Goal: Task Accomplishment & Management: Use online tool/utility

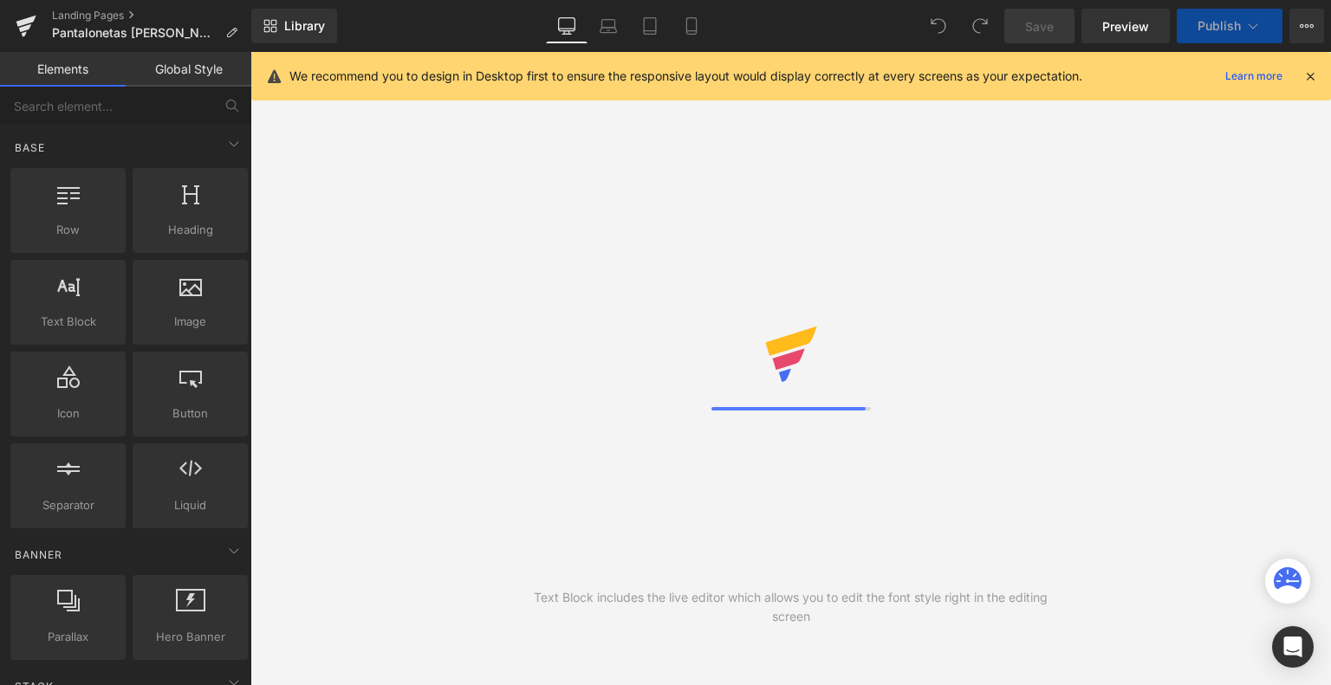
click at [696, 32] on icon at bounding box center [691, 25] width 17 height 17
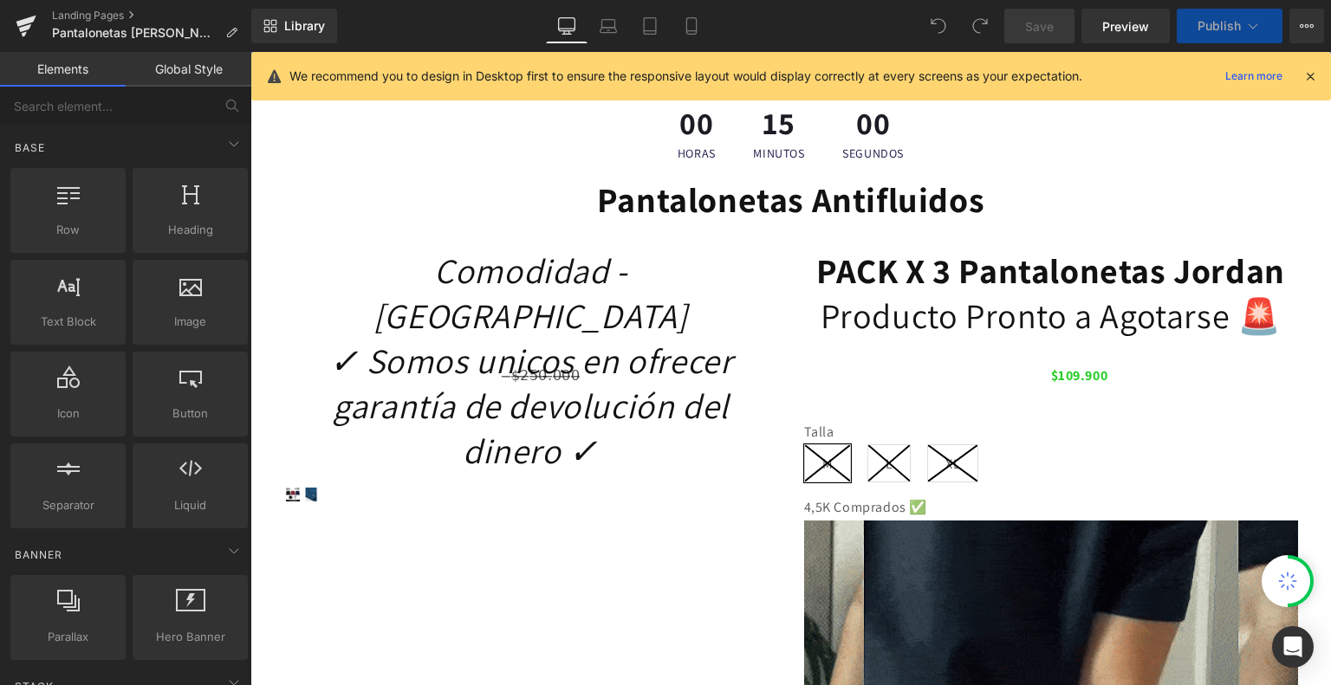
click at [1306, 72] on icon at bounding box center [1310, 76] width 16 height 16
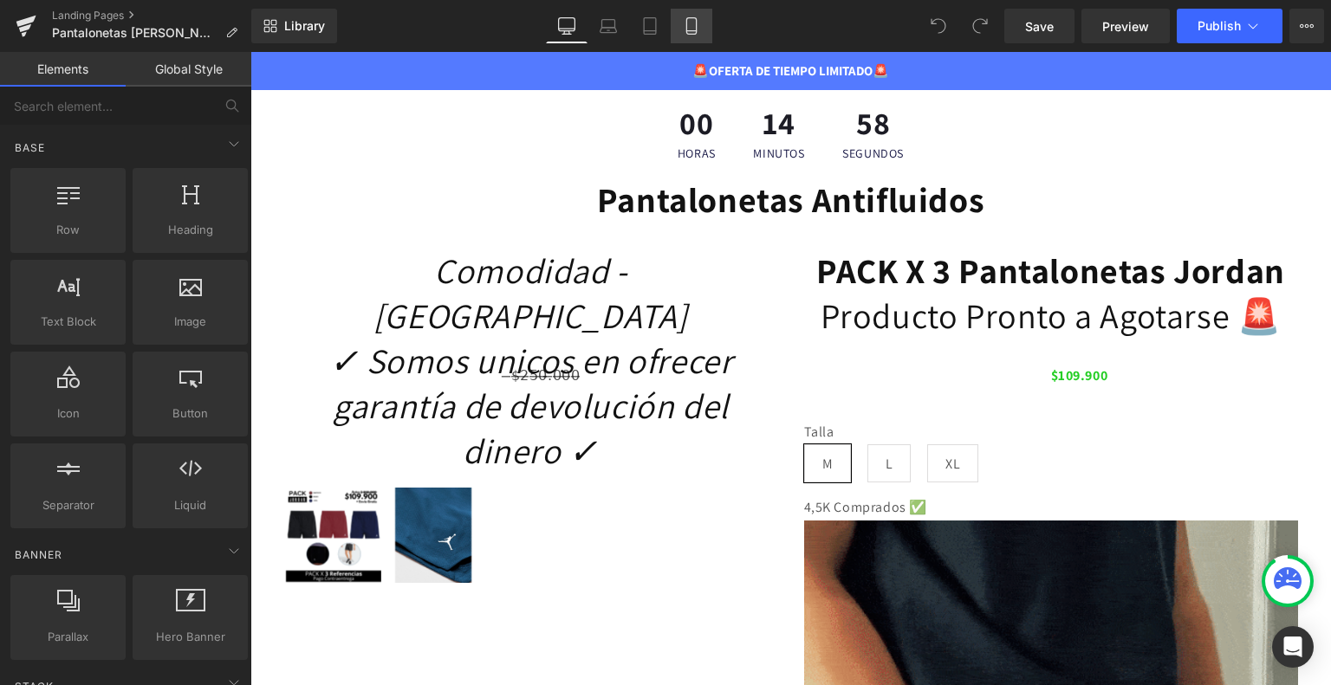
click at [690, 20] on icon at bounding box center [691, 25] width 17 height 17
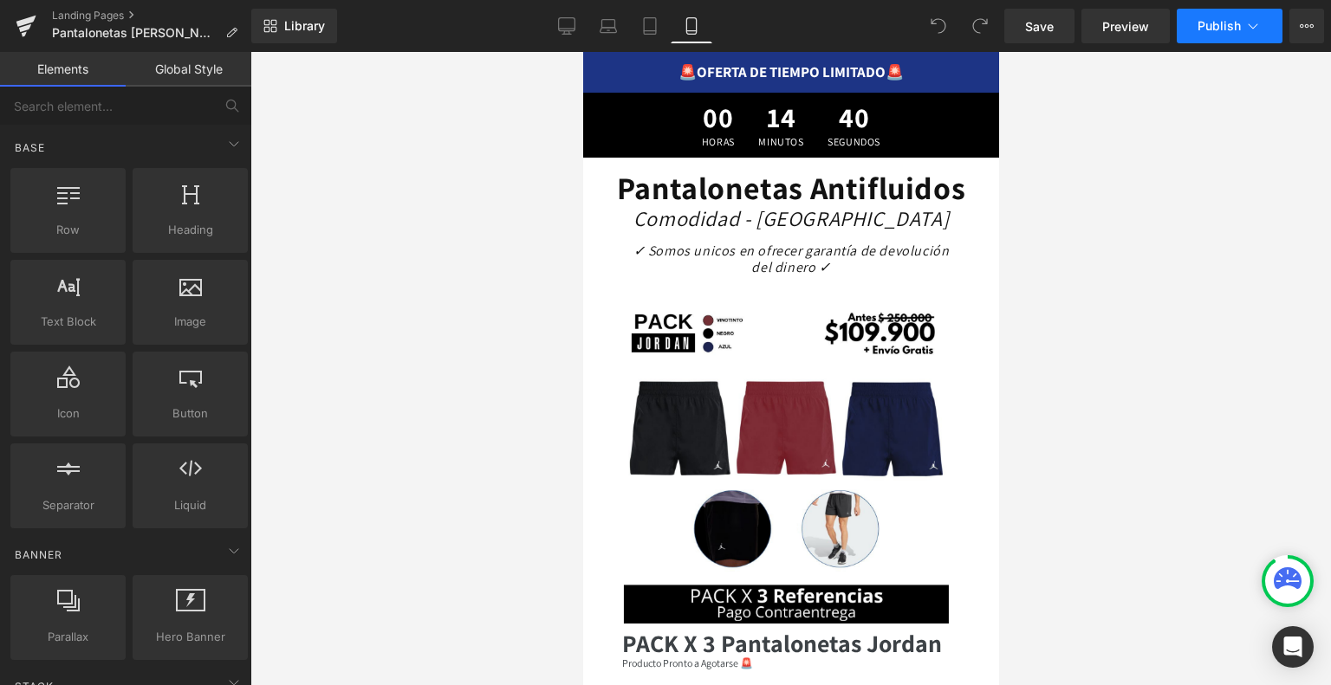
click at [1194, 20] on button "Publish" at bounding box center [1229, 26] width 106 height 35
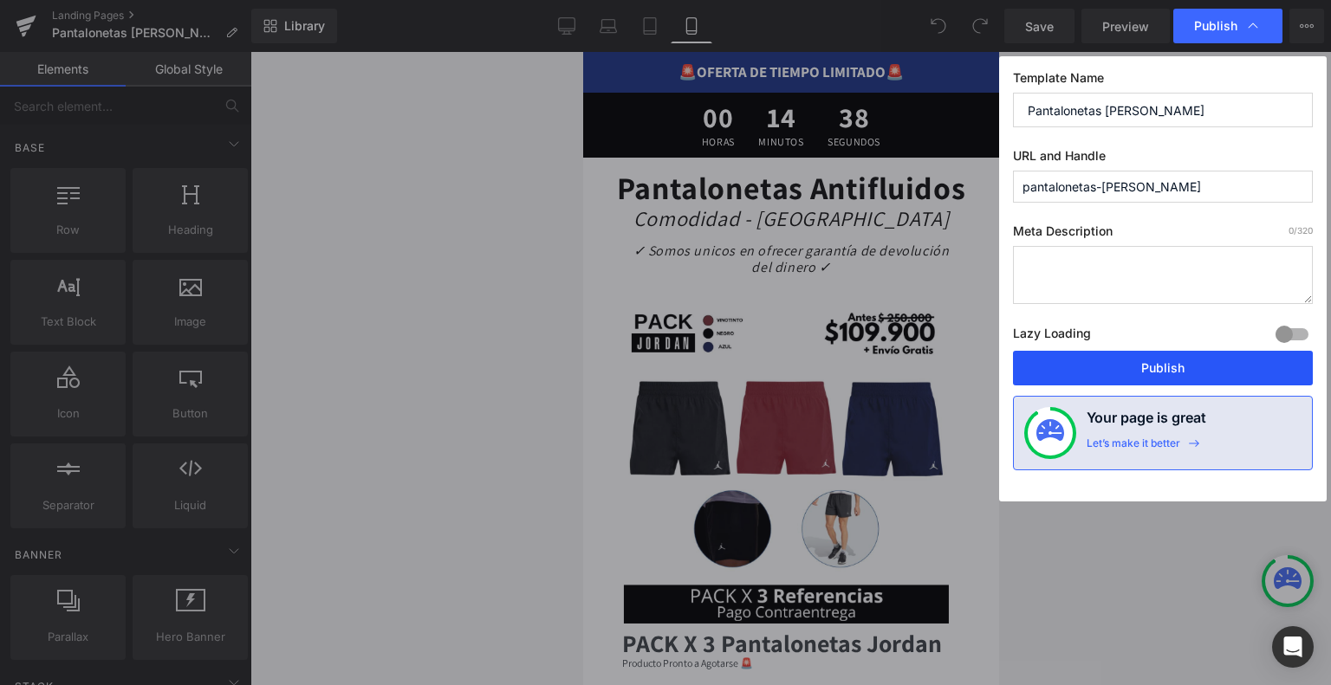
click at [1079, 374] on button "Publish" at bounding box center [1163, 368] width 300 height 35
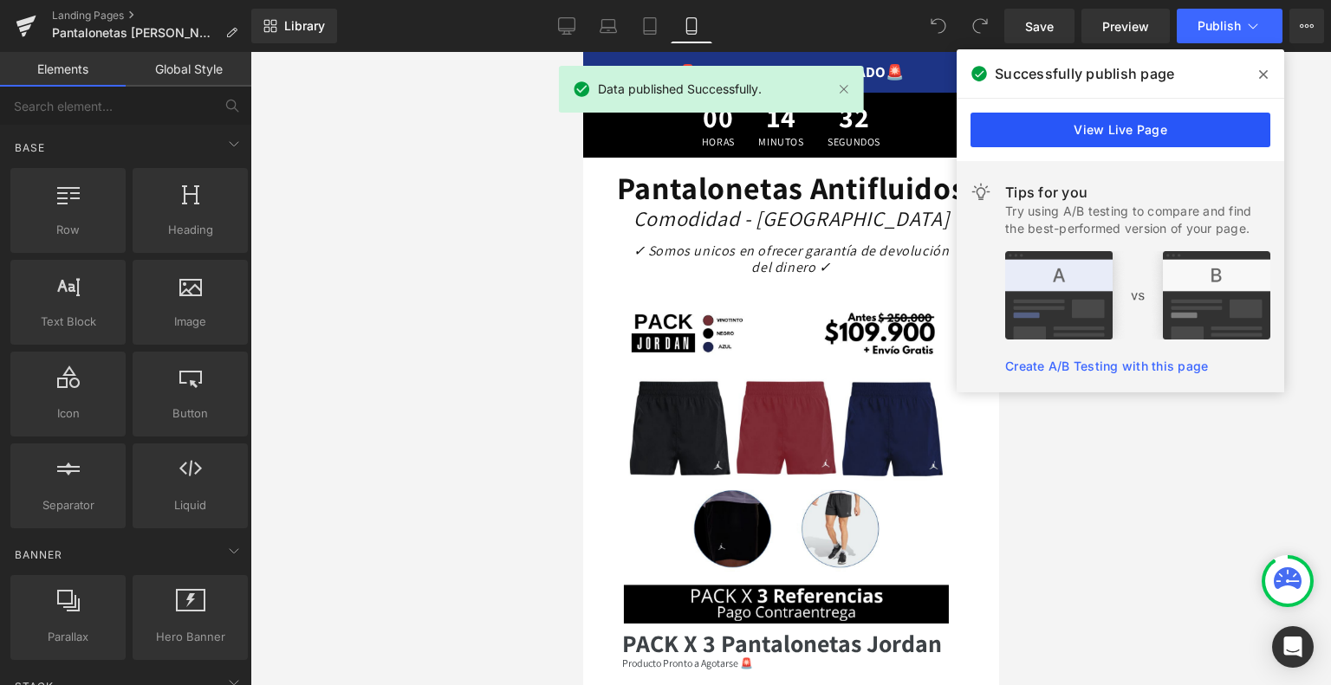
click at [0, 0] on link "View Live Page" at bounding box center [0, 0] width 0 height 0
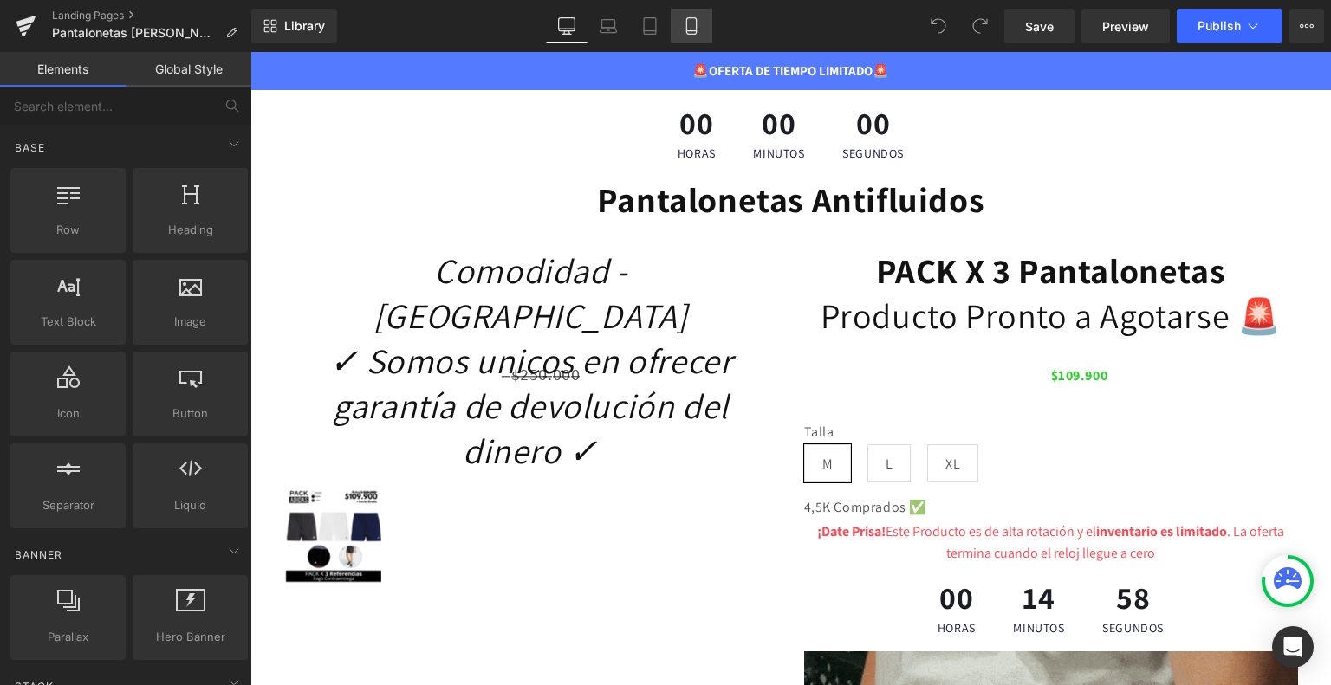
click at [694, 31] on icon at bounding box center [691, 31] width 10 height 0
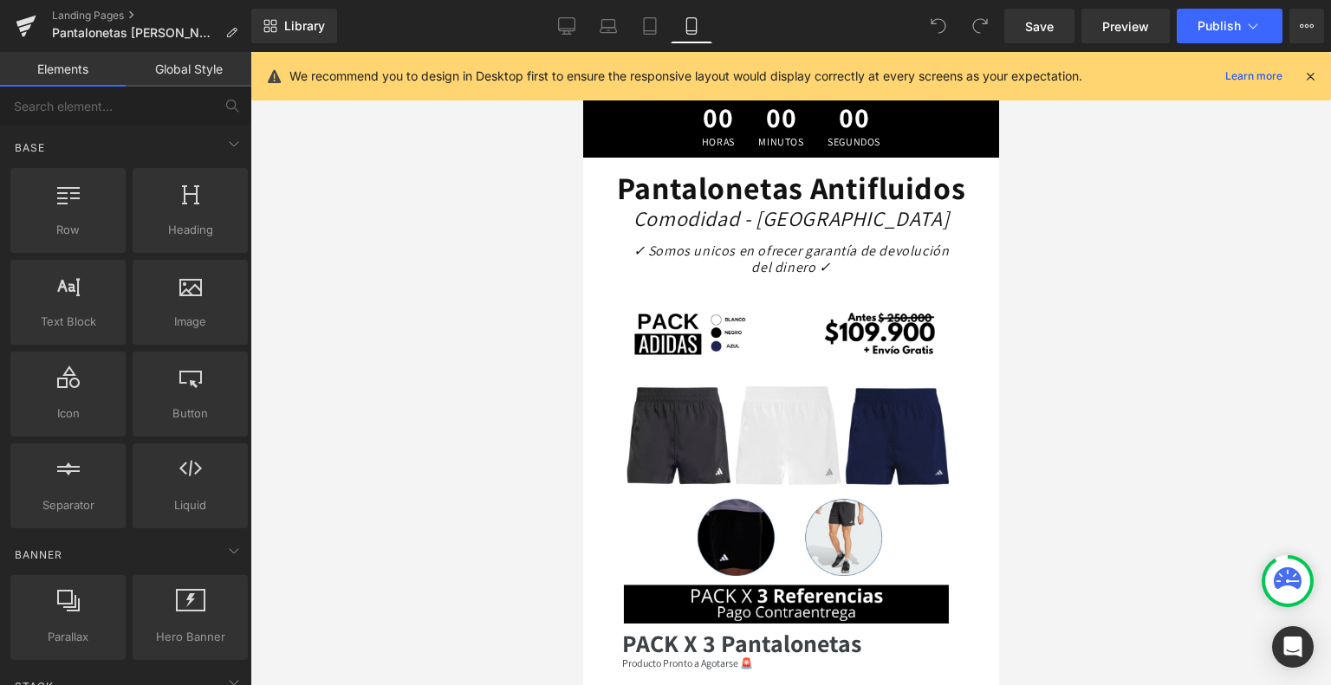
click at [1306, 72] on icon at bounding box center [1310, 76] width 16 height 16
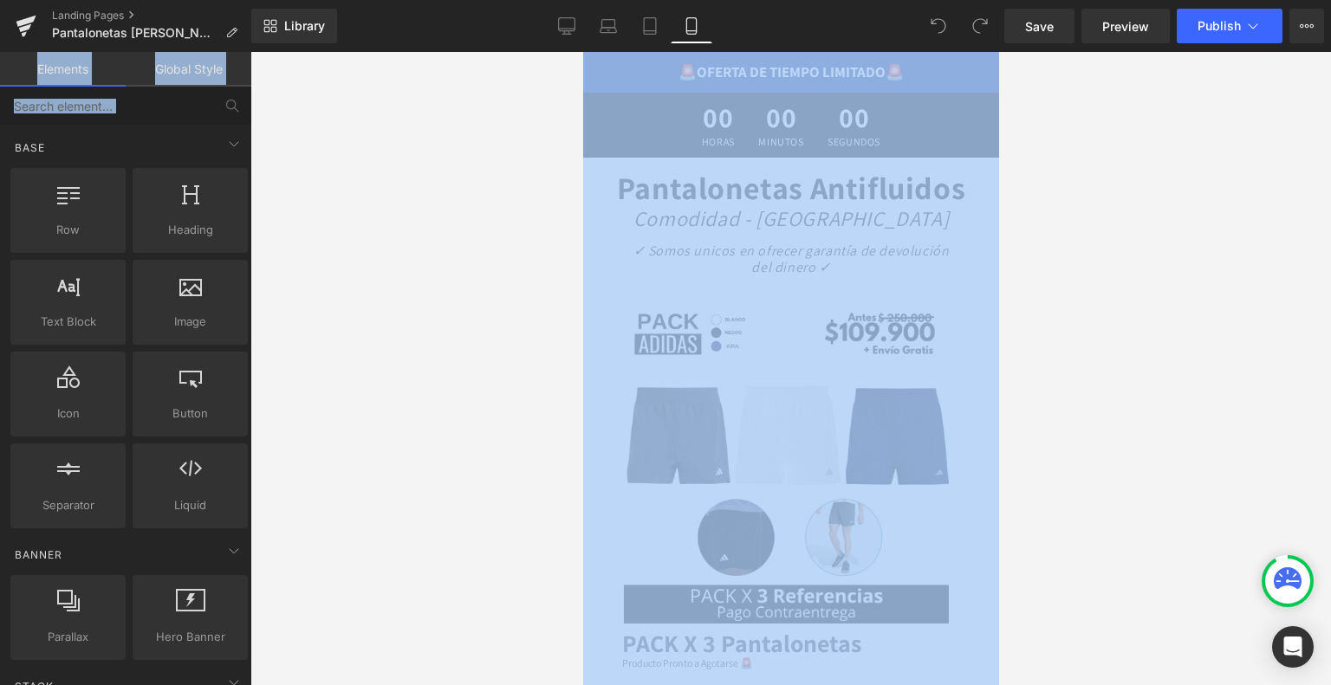
drag, startPoint x: 1306, startPoint y: 72, endPoint x: 1186, endPoint y: 49, distance: 122.5
click at [1186, 49] on div "You are previewing how the will restyle your page. You can not edit Elements in…" at bounding box center [665, 357] width 1331 height 715
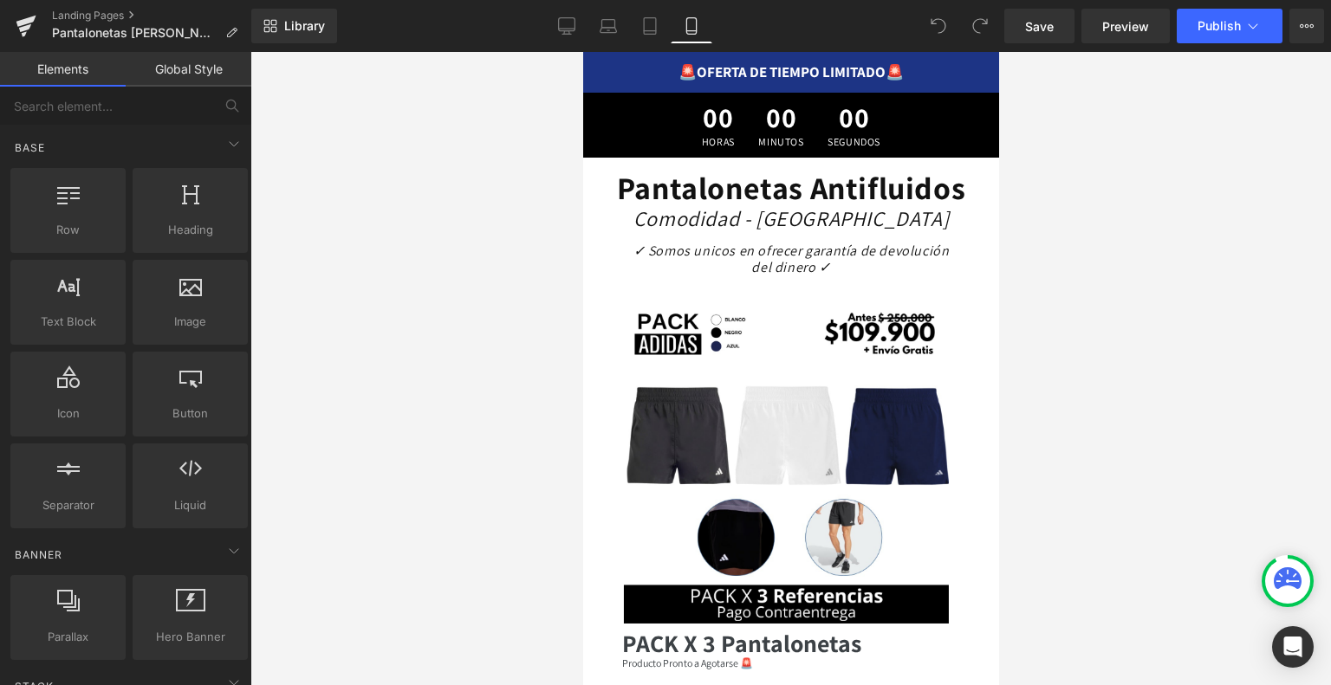
click at [1186, 49] on div "Library Mobile Desktop Laptop Tablet Mobile Save Preview Publish Scheduled View…" at bounding box center [790, 26] width 1079 height 52
click at [1251, 36] on button "Publish" at bounding box center [1229, 26] width 106 height 35
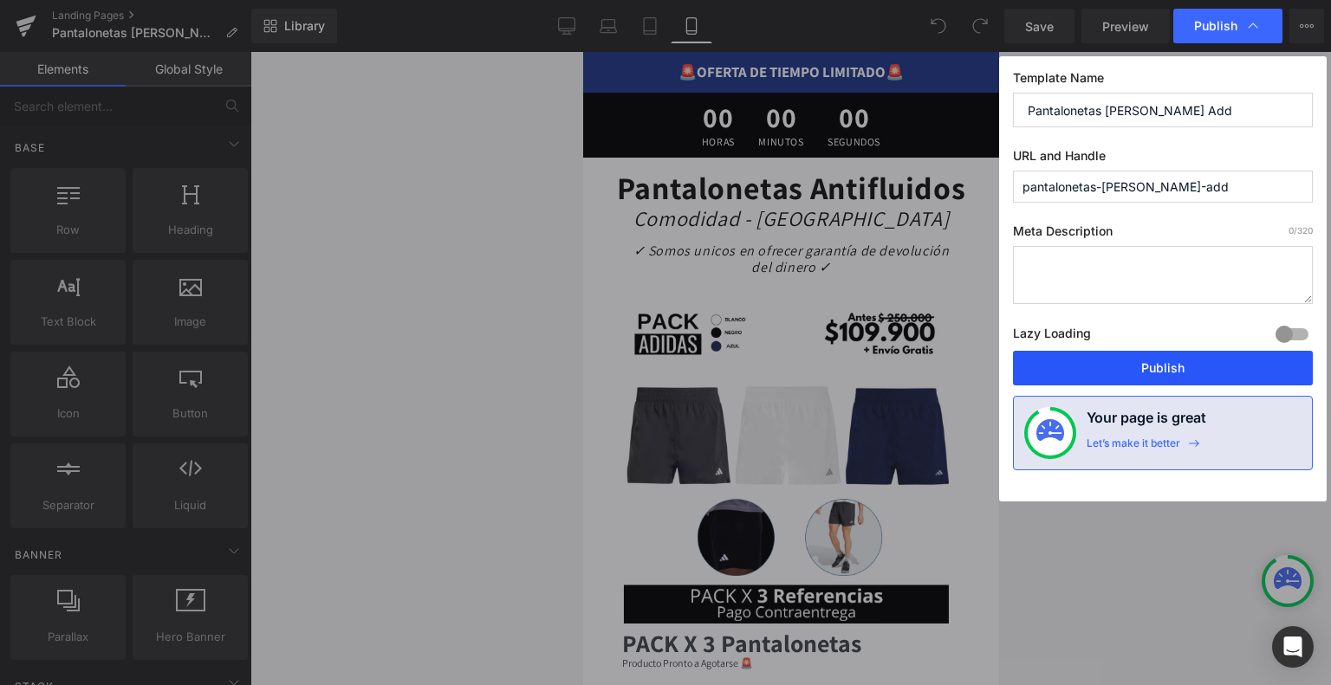
click at [1185, 363] on button "Publish" at bounding box center [1163, 368] width 300 height 35
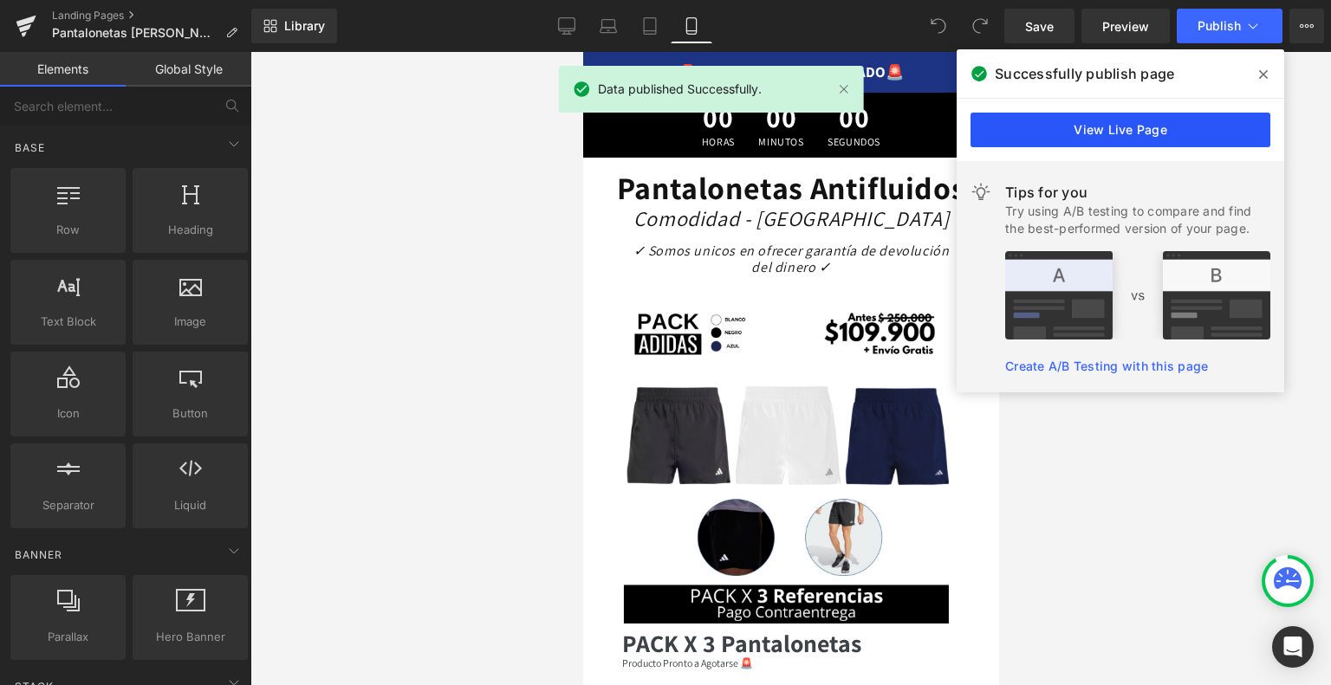
click at [1163, 125] on link "View Live Page" at bounding box center [1120, 130] width 300 height 35
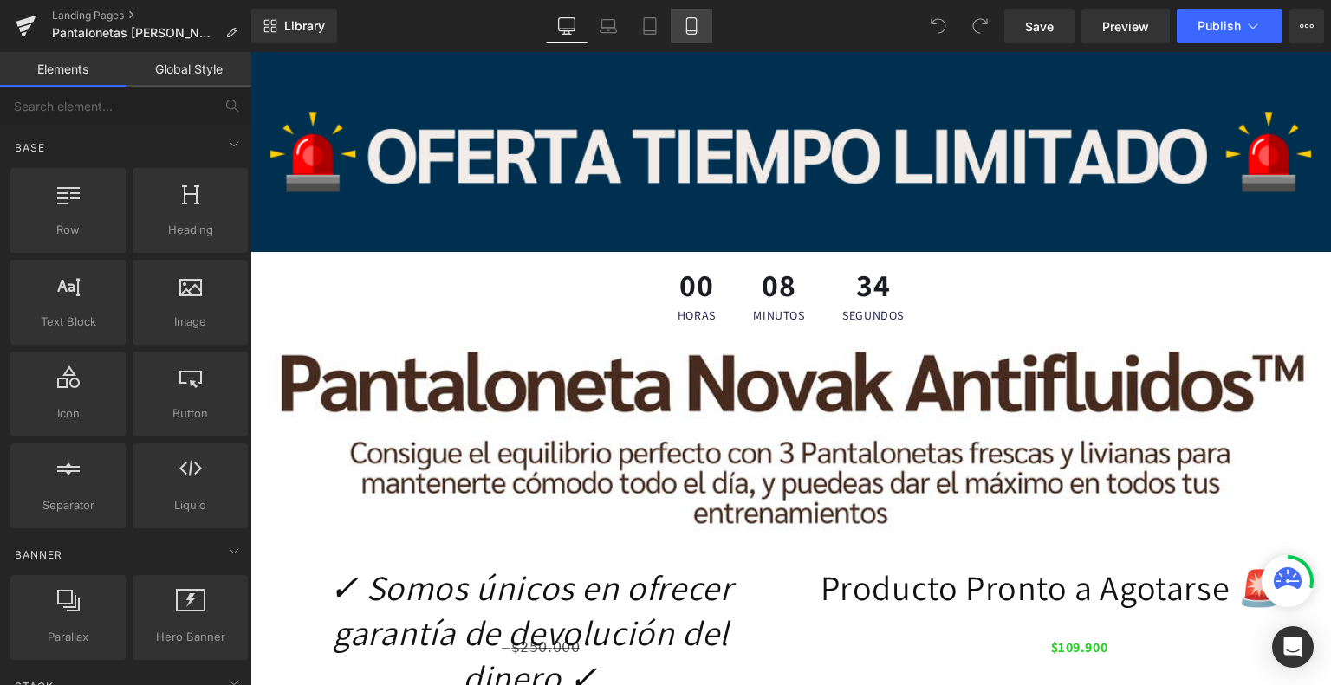
click at [686, 29] on icon at bounding box center [691, 25] width 17 height 17
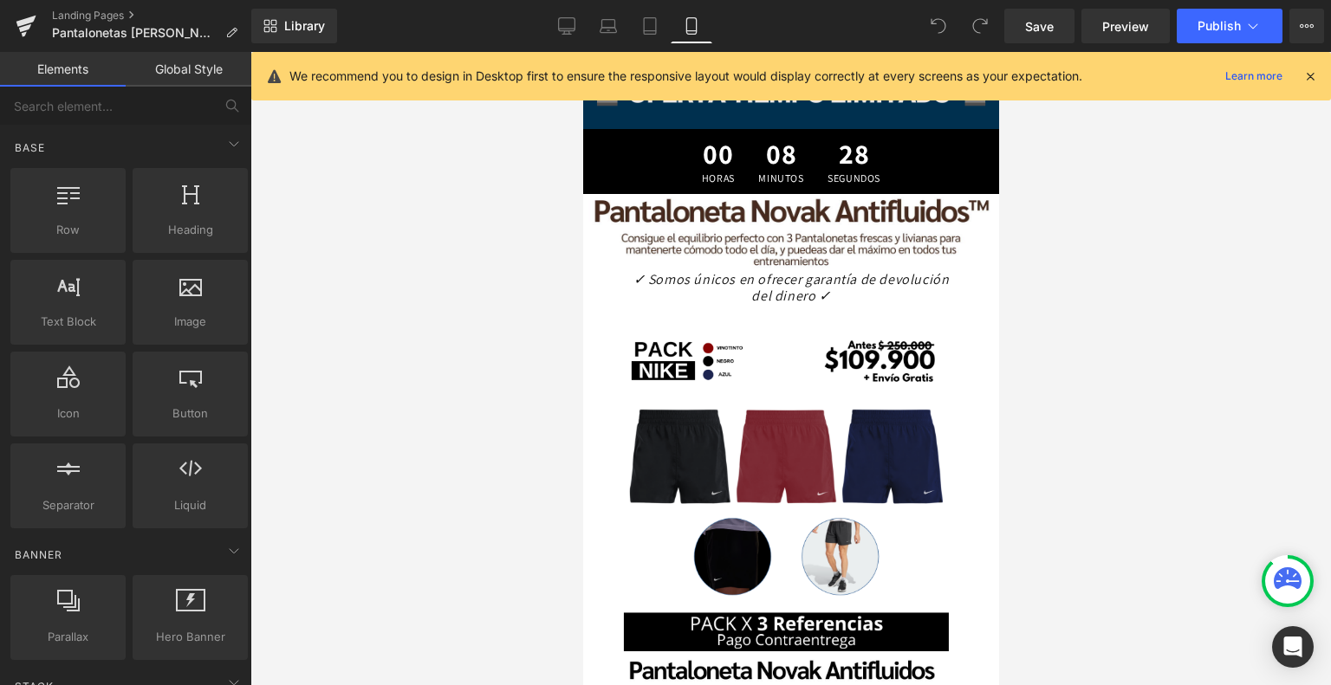
click at [1307, 81] on icon at bounding box center [1310, 76] width 16 height 16
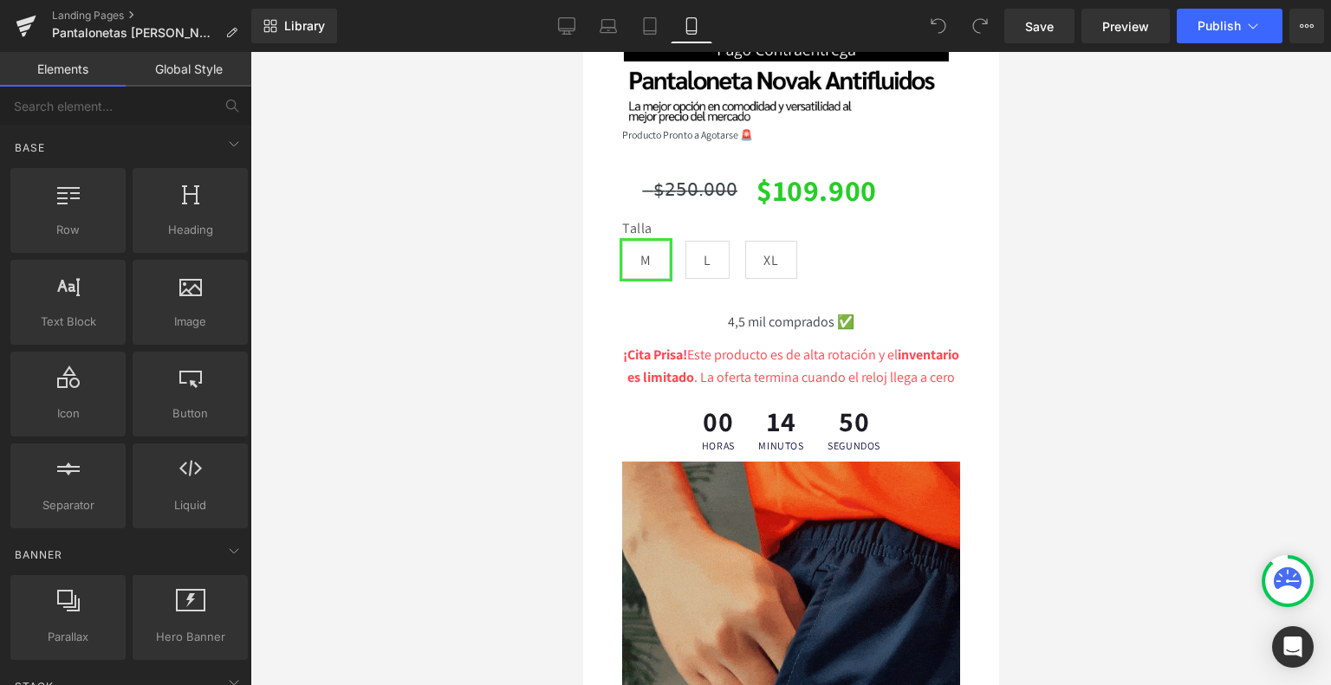
scroll to position [534, 0]
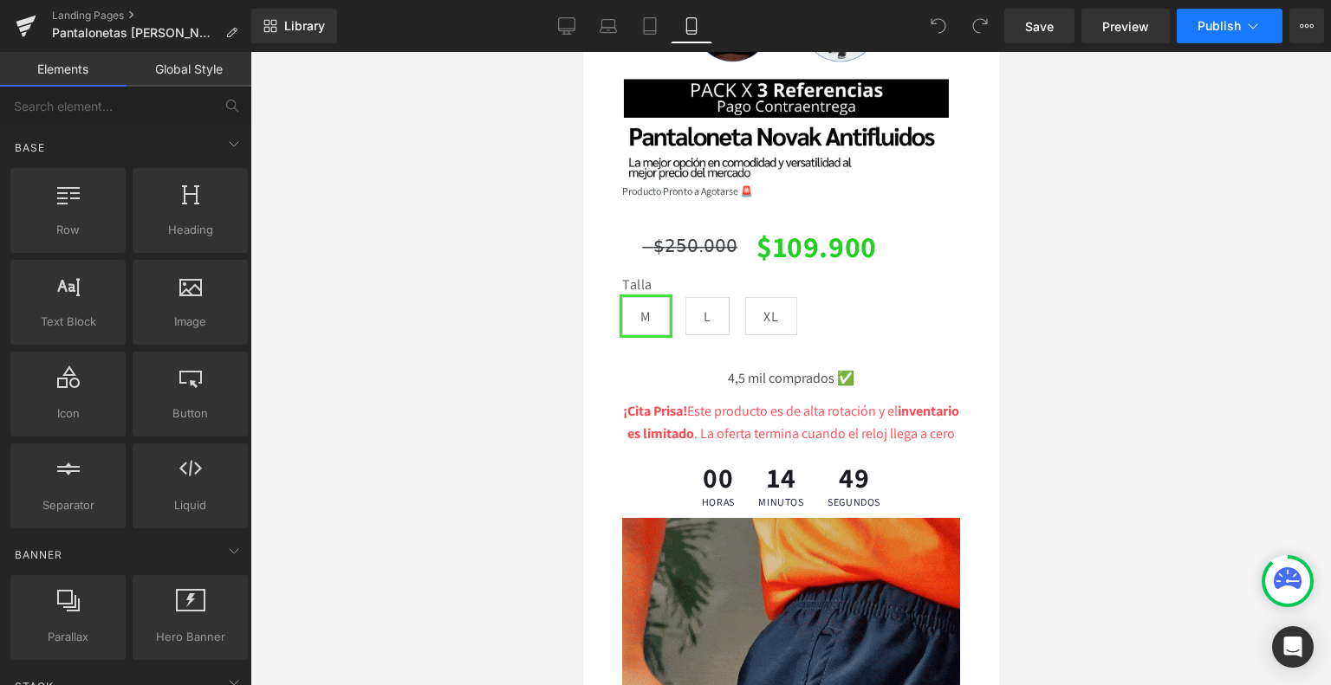
click at [1220, 27] on span "Publish" at bounding box center [1218, 26] width 43 height 14
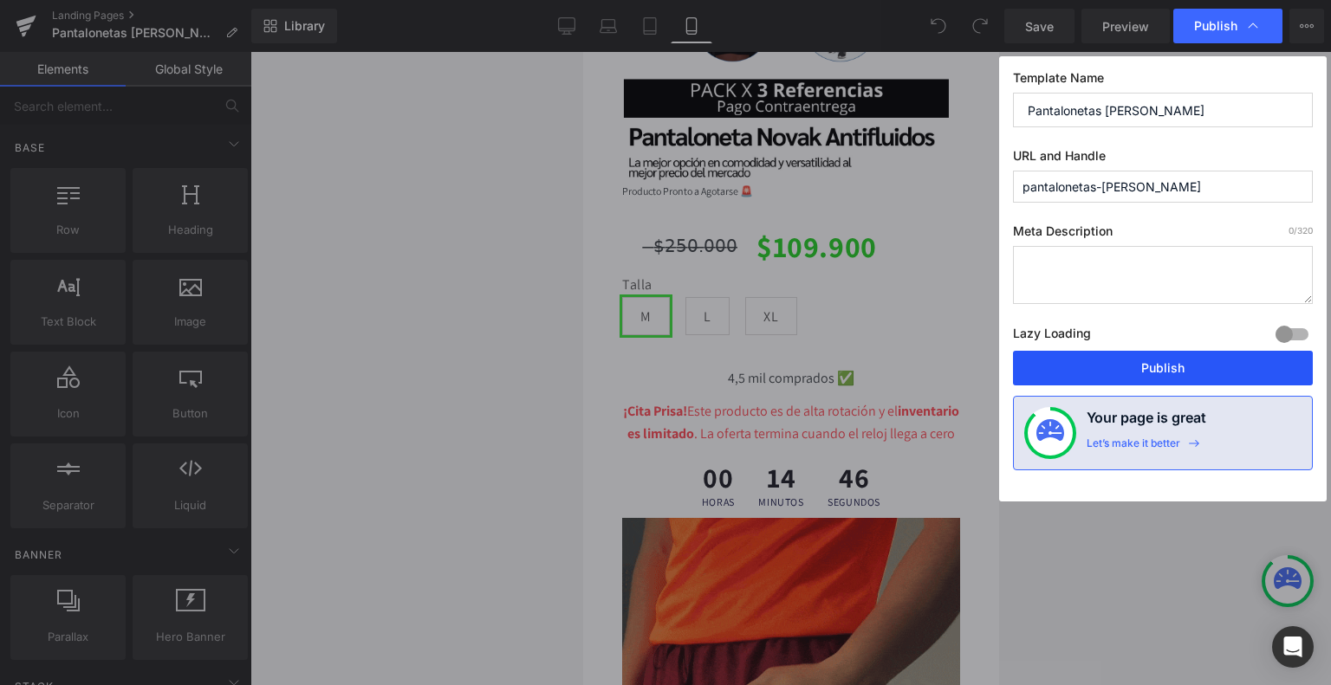
click at [1124, 361] on button "Publish" at bounding box center [1163, 368] width 300 height 35
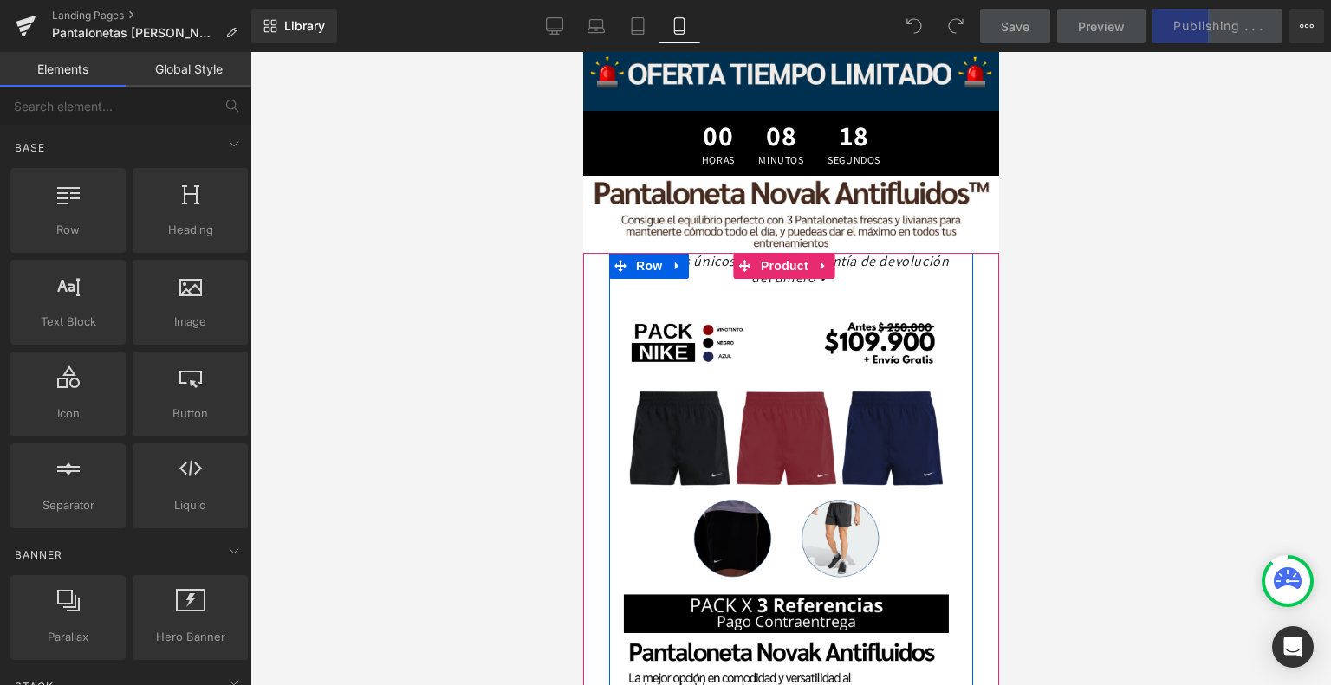
scroll to position [14, 0]
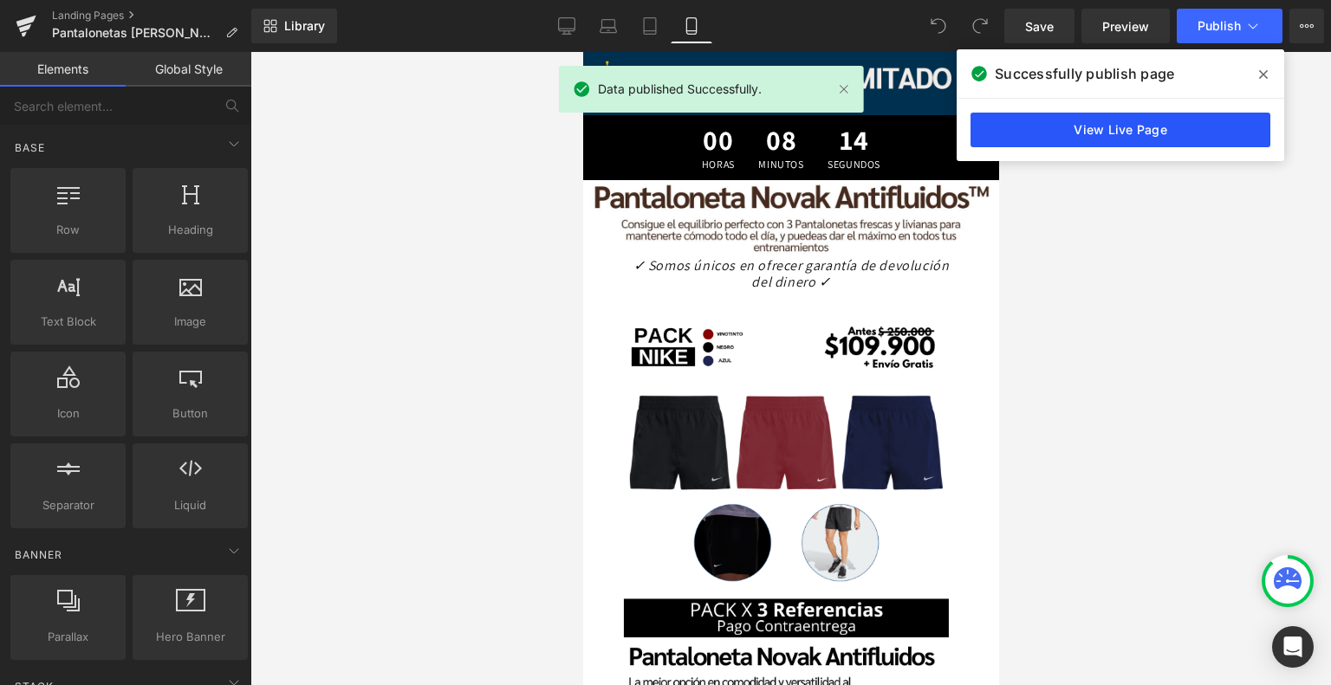
click at [1102, 144] on link "View Live Page" at bounding box center [1120, 130] width 300 height 35
